Goal: Task Accomplishment & Management: Use online tool/utility

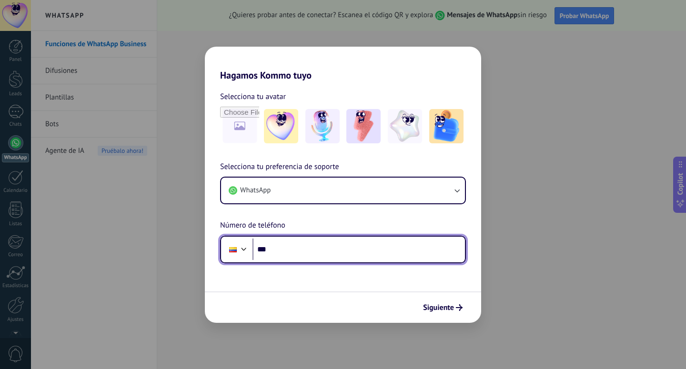
click at [338, 245] on input "***" at bounding box center [359, 250] width 213 height 22
type input "**********"
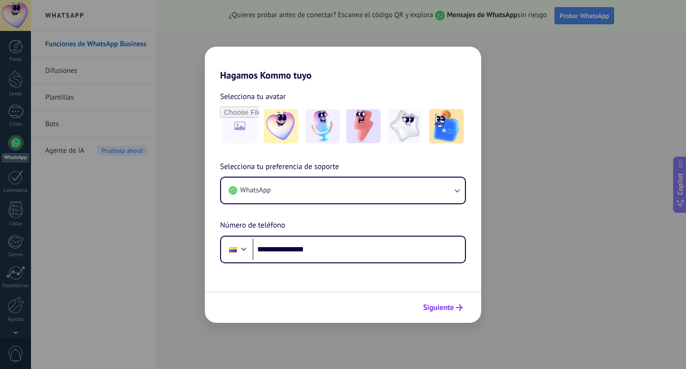
click at [442, 309] on span "Siguiente" at bounding box center [438, 308] width 31 height 7
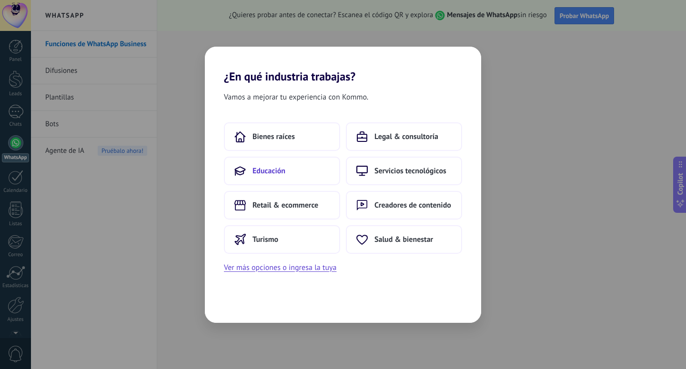
click at [306, 174] on button "Educación" at bounding box center [282, 171] width 116 height 29
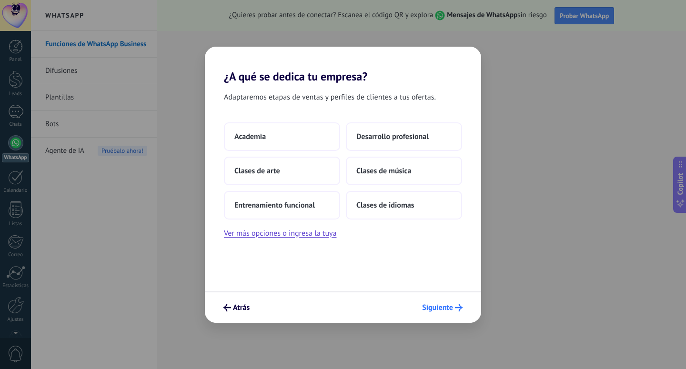
click at [460, 311] on icon "submit" at bounding box center [459, 308] width 8 height 8
click at [292, 141] on button "Academia" at bounding box center [282, 137] width 116 height 29
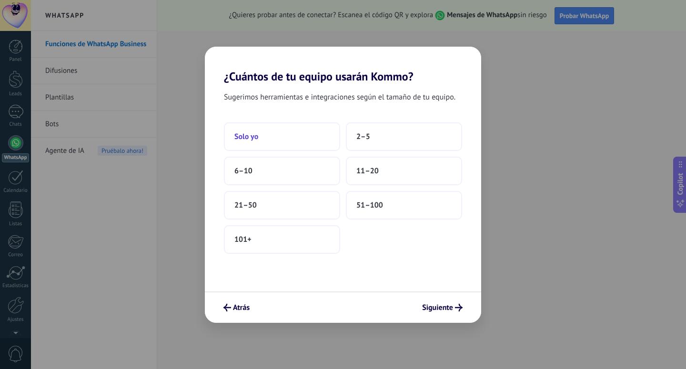
click at [316, 137] on button "Solo yo" at bounding box center [282, 137] width 116 height 29
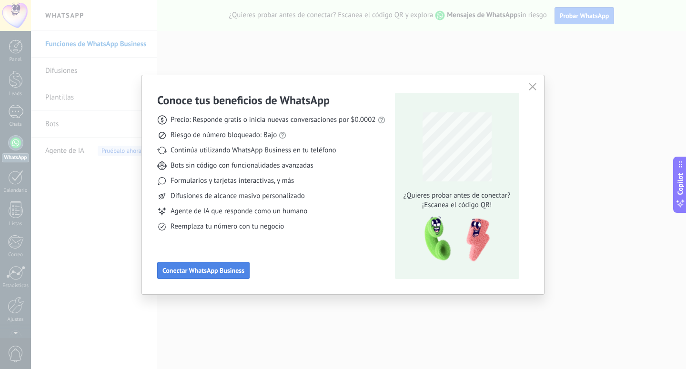
click at [232, 272] on span "Conectar WhatsApp Business" at bounding box center [204, 270] width 82 height 7
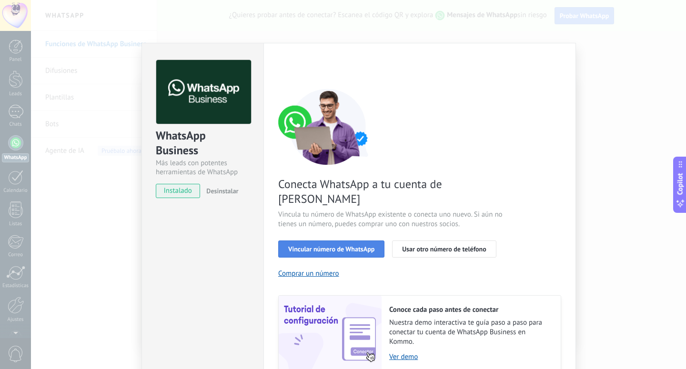
click at [368, 241] on button "Vincular número de WhatsApp" at bounding box center [331, 249] width 106 height 17
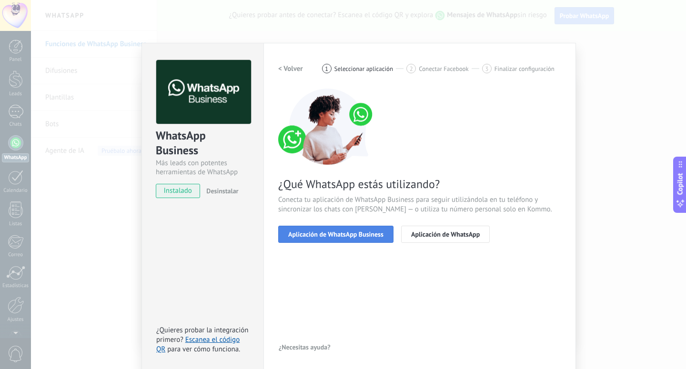
click at [364, 239] on button "Aplicación de WhatsApp Business" at bounding box center [335, 234] width 115 height 17
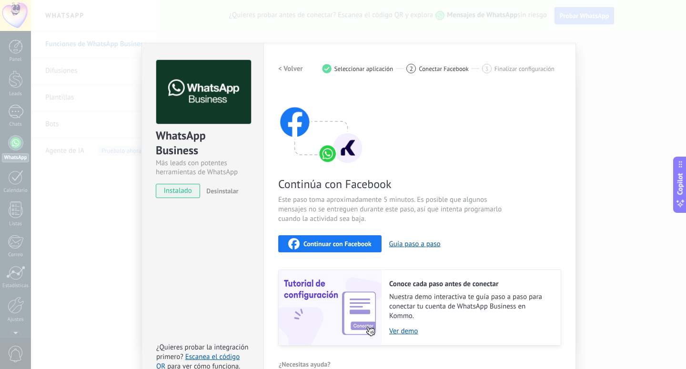
click at [581, 58] on div "WhatsApp Business Más leads con potentes herramientas de WhatsApp instalado Des…" at bounding box center [358, 184] width 655 height 369
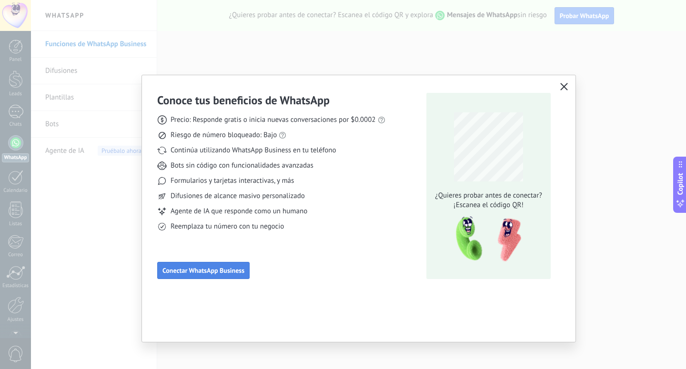
click at [217, 272] on span "Conectar WhatsApp Business" at bounding box center [204, 270] width 82 height 7
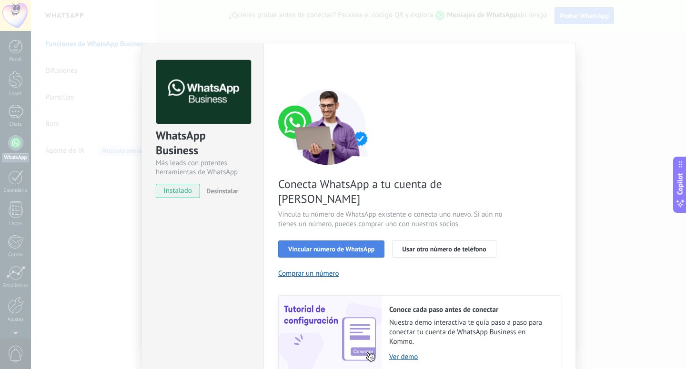
click at [373, 241] on button "Vincular número de WhatsApp" at bounding box center [331, 249] width 106 height 17
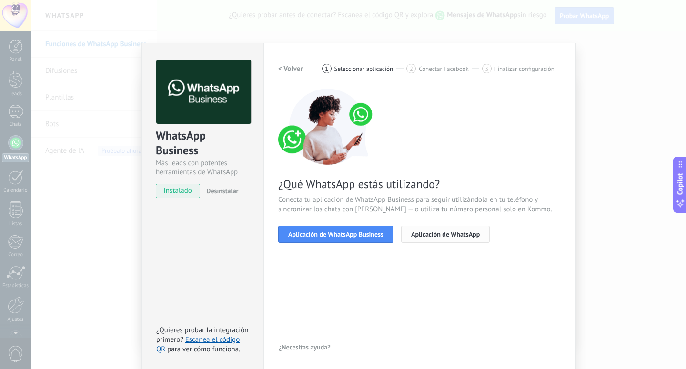
click at [430, 234] on span "Aplicación de WhatsApp" at bounding box center [445, 234] width 69 height 7
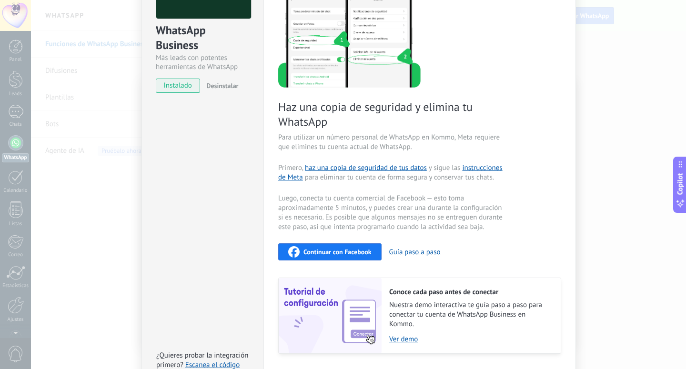
scroll to position [109, 0]
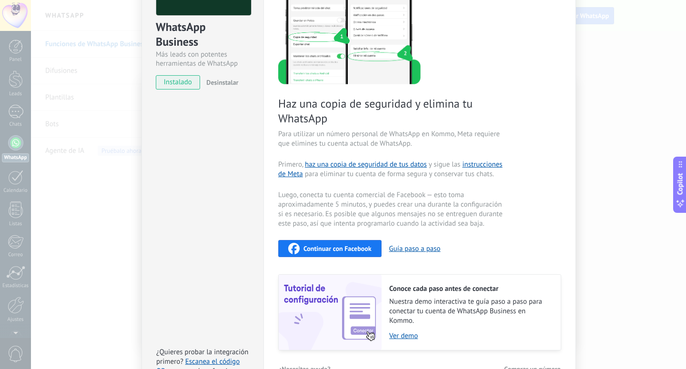
click at [347, 247] on span "Continuar con Facebook" at bounding box center [338, 248] width 68 height 7
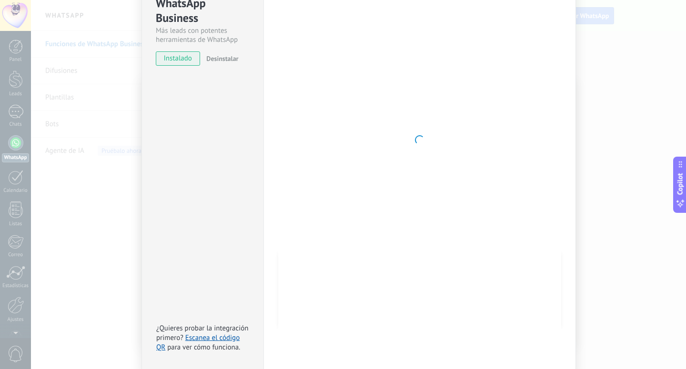
scroll to position [0, 0]
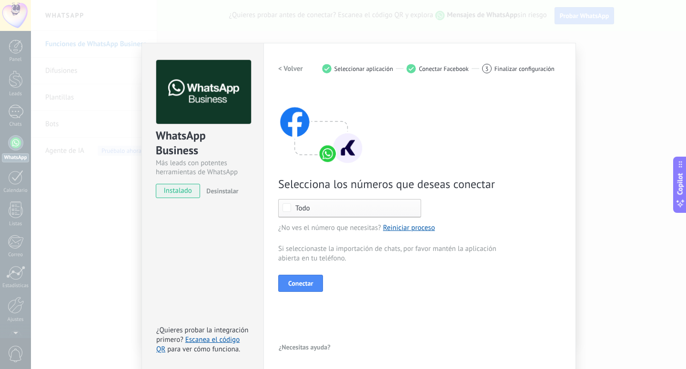
click at [338, 208] on span "Todo" at bounding box center [352, 208] width 113 height 7
click at [338, 208] on label "Ninguno" at bounding box center [350, 208] width 142 height 17
click at [340, 213] on label "Seleccionar todo" at bounding box center [350, 208] width 142 height 17
click at [304, 211] on div "Ninguno" at bounding box center [308, 209] width 26 height 10
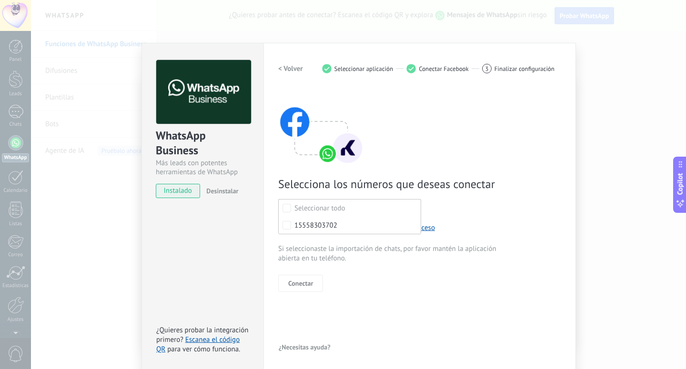
click at [364, 295] on div "< Volver 1 Seleccionar aplicación 2 Conectar Facebook 3 Finalizar configuración…" at bounding box center [419, 207] width 283 height 295
click at [339, 207] on span "Todo" at bounding box center [352, 208] width 113 height 7
click at [484, 221] on div "Selecciona los números que deseas conectar Seleccionar todo 15558303702 Todo ¿N…" at bounding box center [419, 191] width 283 height 204
click at [403, 228] on link "Reiniciar proceso" at bounding box center [409, 228] width 52 height 9
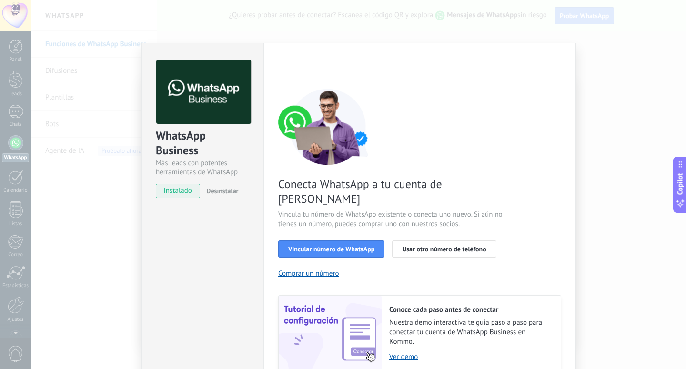
click at [545, 84] on div "< Volver 1 Seleccionar aplicación 2 Conectar Facebook 3 Finalizar configuración…" at bounding box center [419, 216] width 283 height 312
click at [627, 42] on div "WhatsApp Business Más leads con potentes herramientas de WhatsApp instalado Des…" at bounding box center [358, 184] width 655 height 369
